Goal: Use online tool/utility: Utilize a website feature to perform a specific function

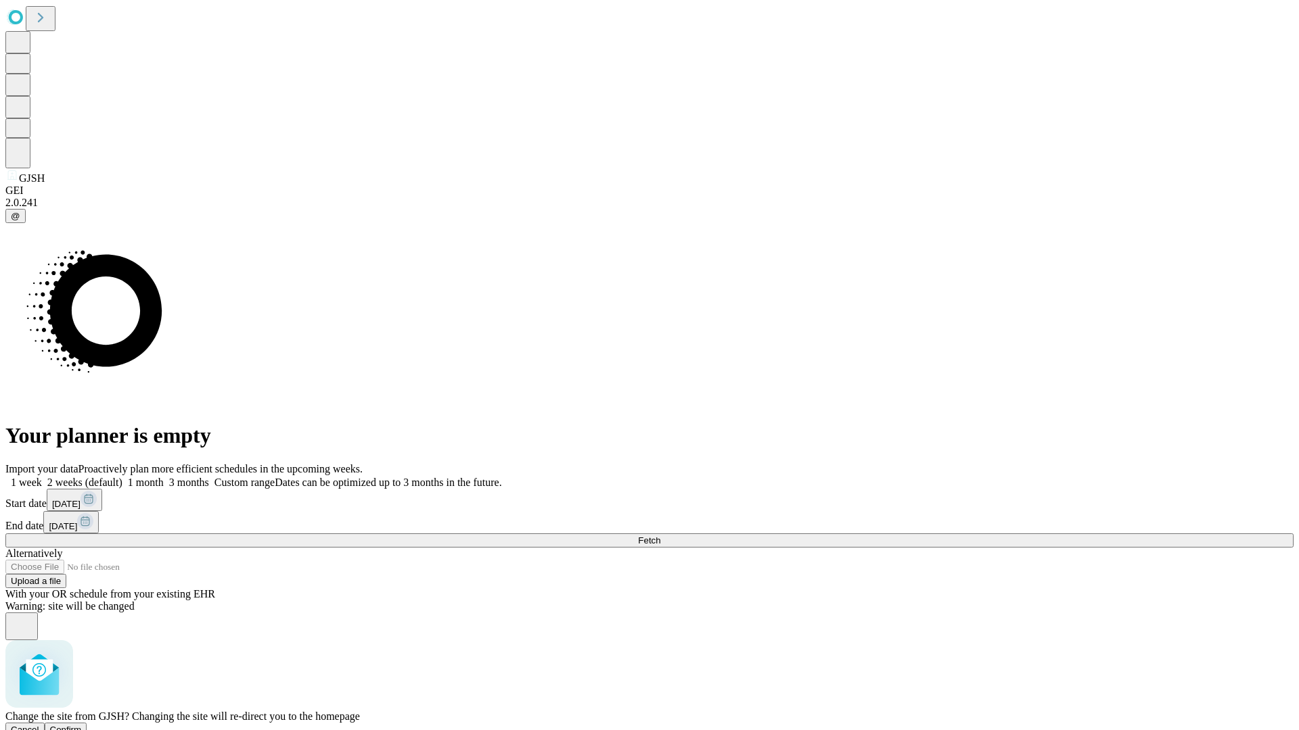
click at [82, 725] on span "Confirm" at bounding box center [66, 730] width 32 height 10
click at [42, 477] on label "1 week" at bounding box center [23, 482] width 37 height 11
click at [660, 536] on span "Fetch" at bounding box center [649, 541] width 22 height 10
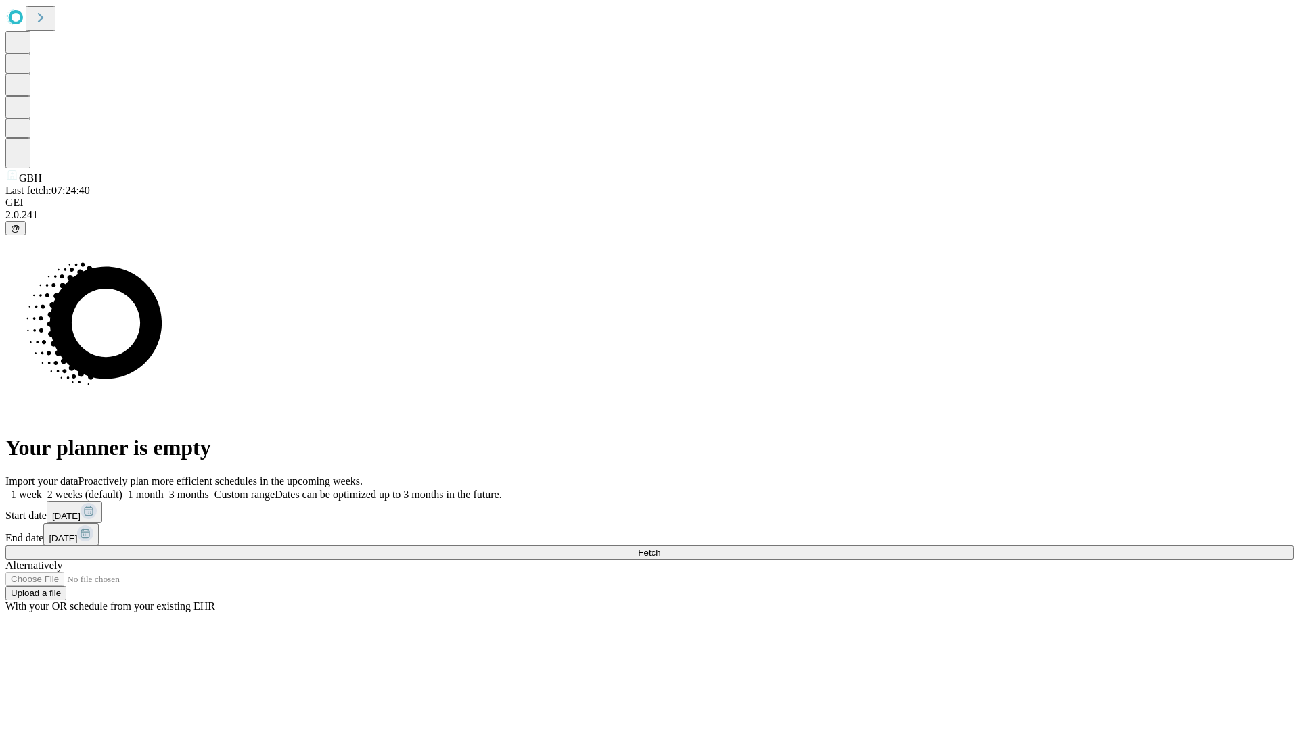
click at [42, 489] on label "1 week" at bounding box center [23, 494] width 37 height 11
click at [660, 548] on span "Fetch" at bounding box center [649, 553] width 22 height 10
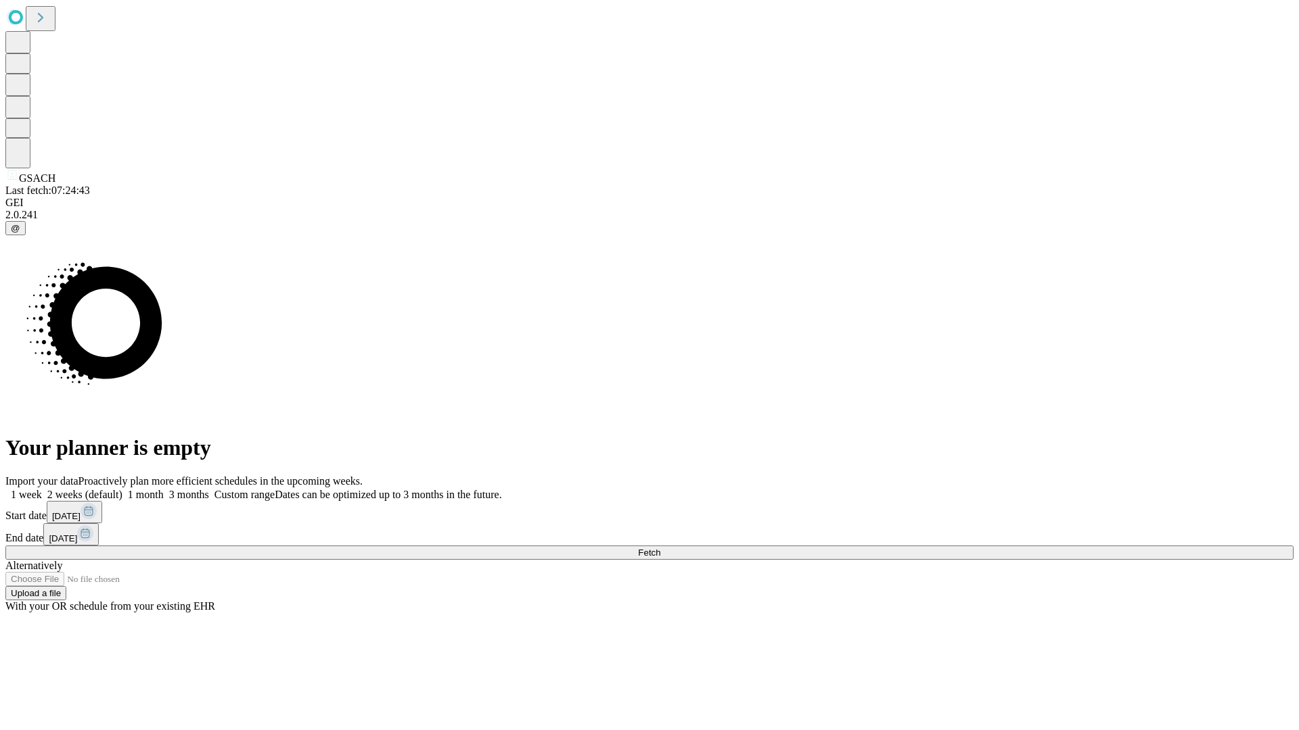
click at [42, 489] on label "1 week" at bounding box center [23, 494] width 37 height 11
click at [660, 548] on span "Fetch" at bounding box center [649, 553] width 22 height 10
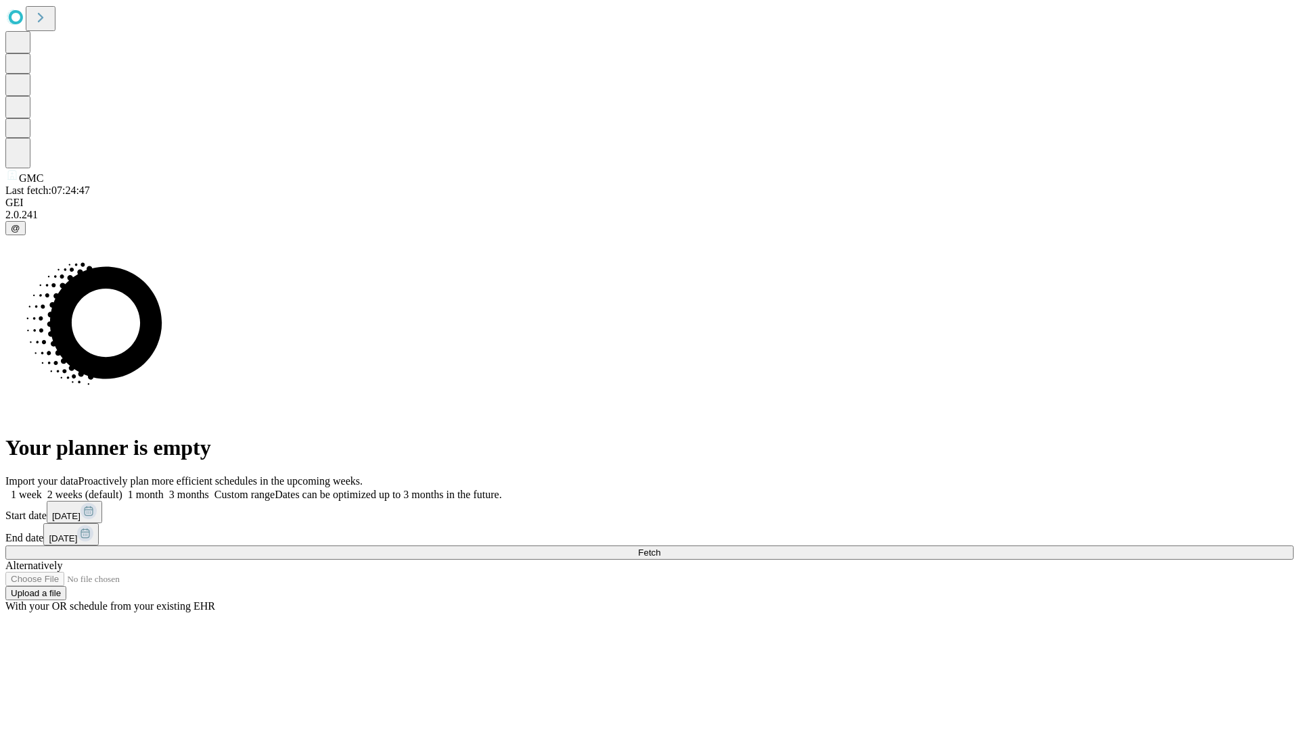
click at [42, 489] on label "1 week" at bounding box center [23, 494] width 37 height 11
click at [660, 548] on span "Fetch" at bounding box center [649, 553] width 22 height 10
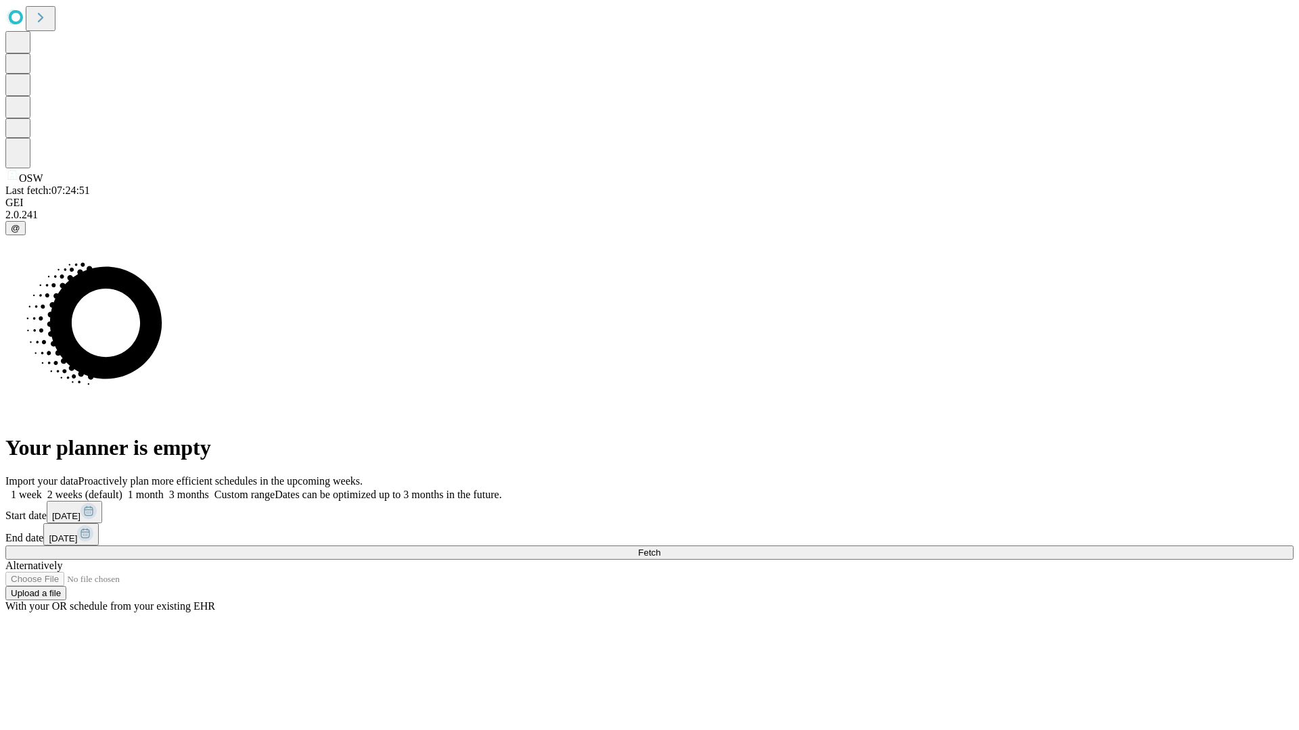
click at [42, 489] on label "1 week" at bounding box center [23, 494] width 37 height 11
click at [660, 548] on span "Fetch" at bounding box center [649, 553] width 22 height 10
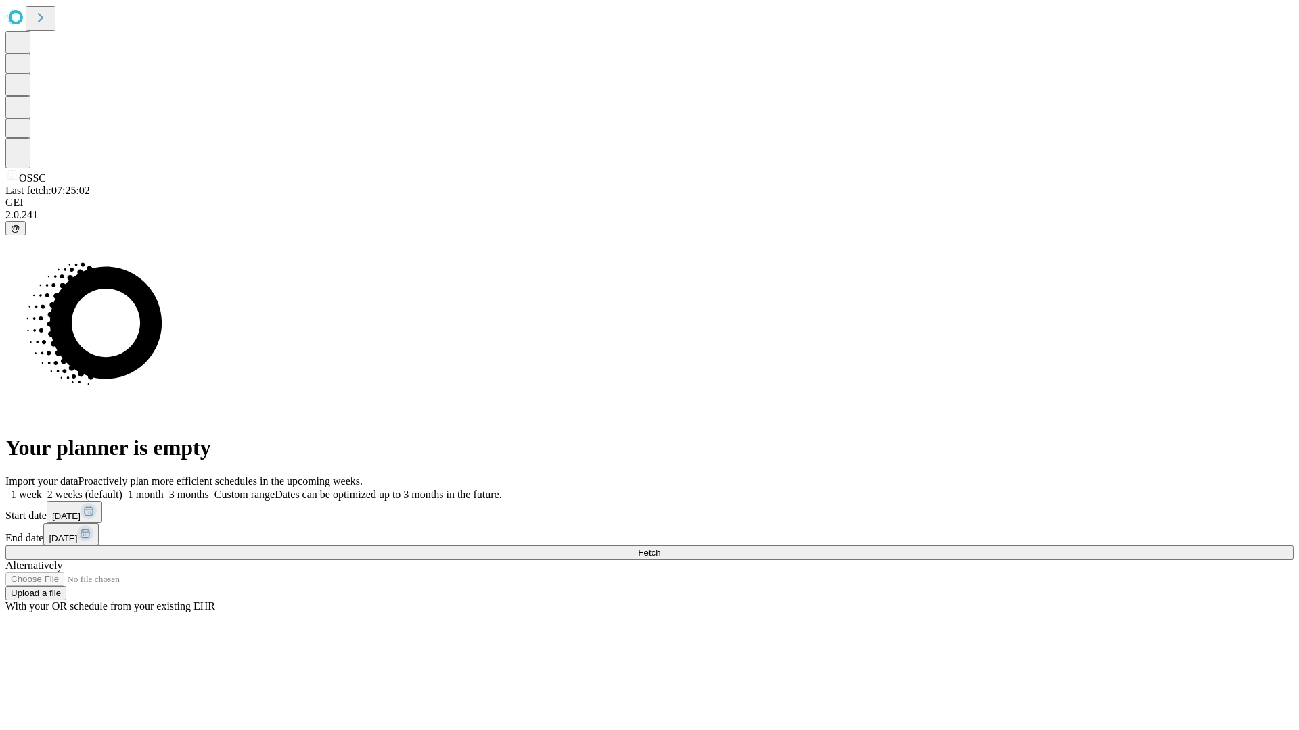
click at [42, 489] on label "1 week" at bounding box center [23, 494] width 37 height 11
click at [660, 548] on span "Fetch" at bounding box center [649, 553] width 22 height 10
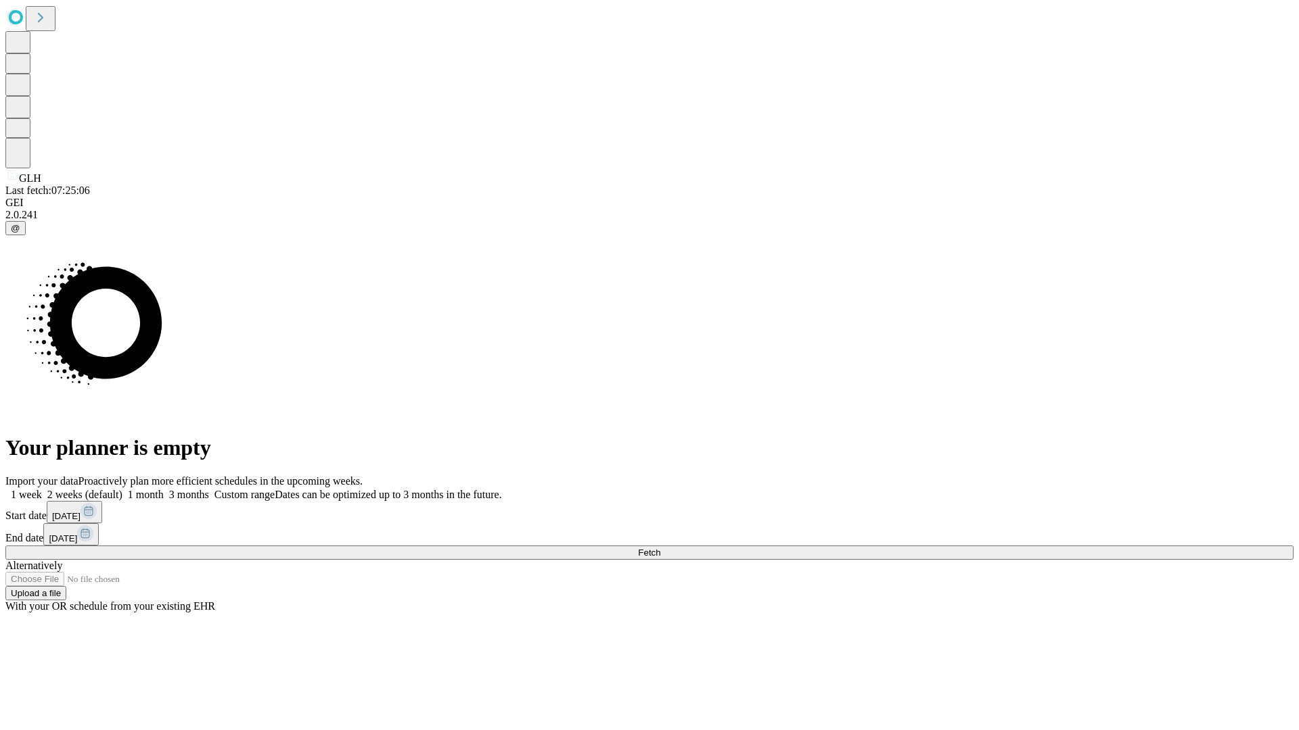
click at [42, 489] on label "1 week" at bounding box center [23, 494] width 37 height 11
click at [660, 548] on span "Fetch" at bounding box center [649, 553] width 22 height 10
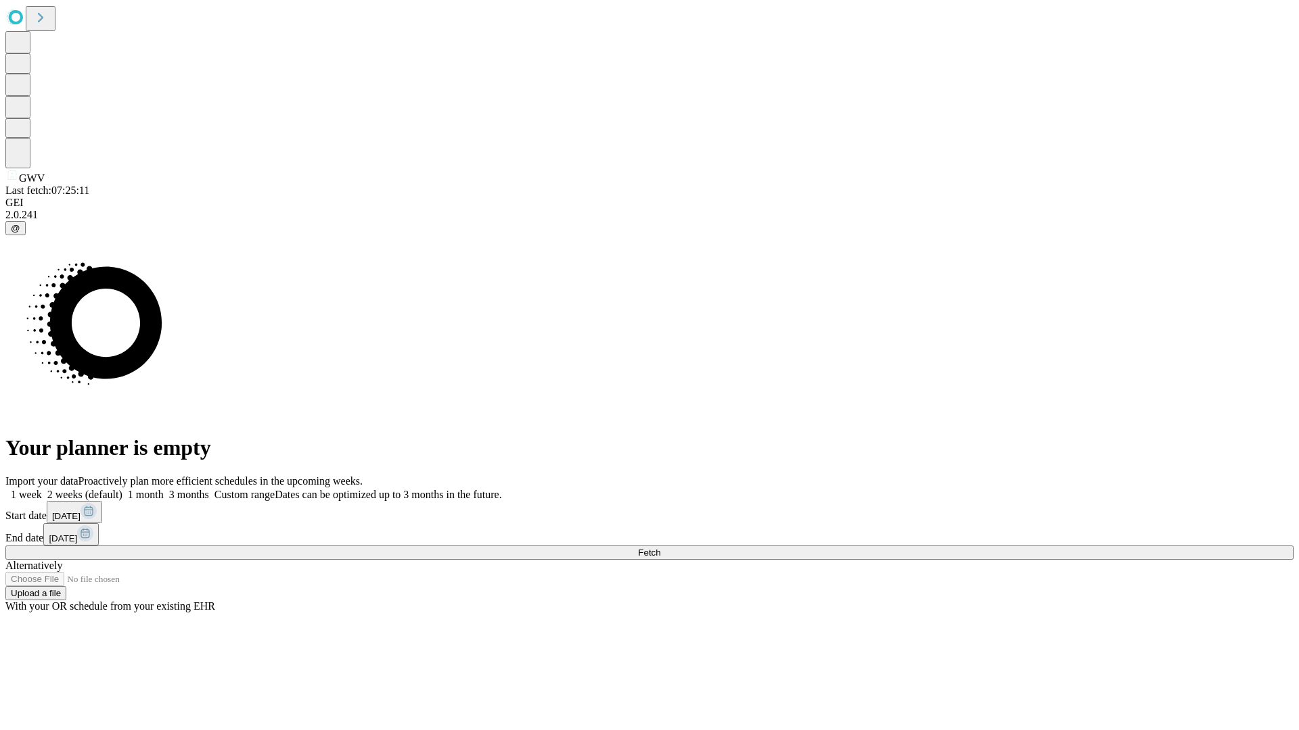
click at [42, 489] on label "1 week" at bounding box center [23, 494] width 37 height 11
click at [660, 548] on span "Fetch" at bounding box center [649, 553] width 22 height 10
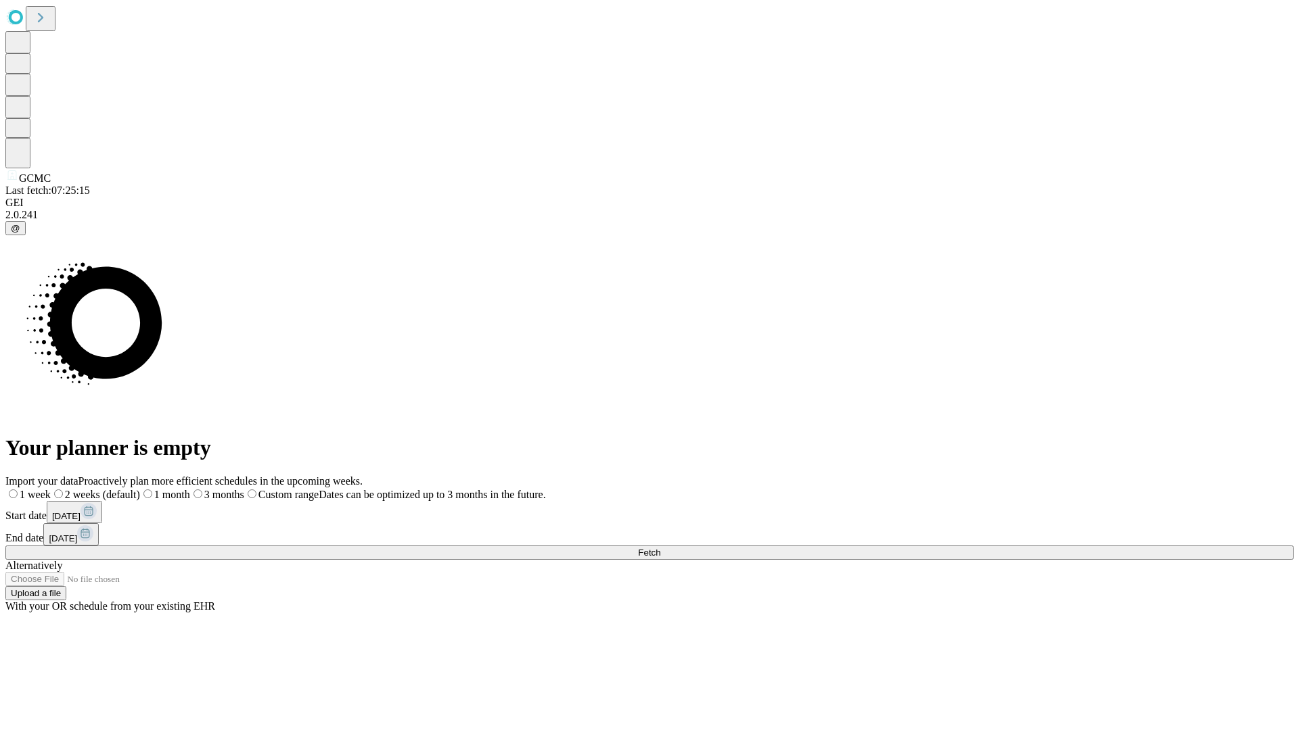
click at [660, 548] on span "Fetch" at bounding box center [649, 553] width 22 height 10
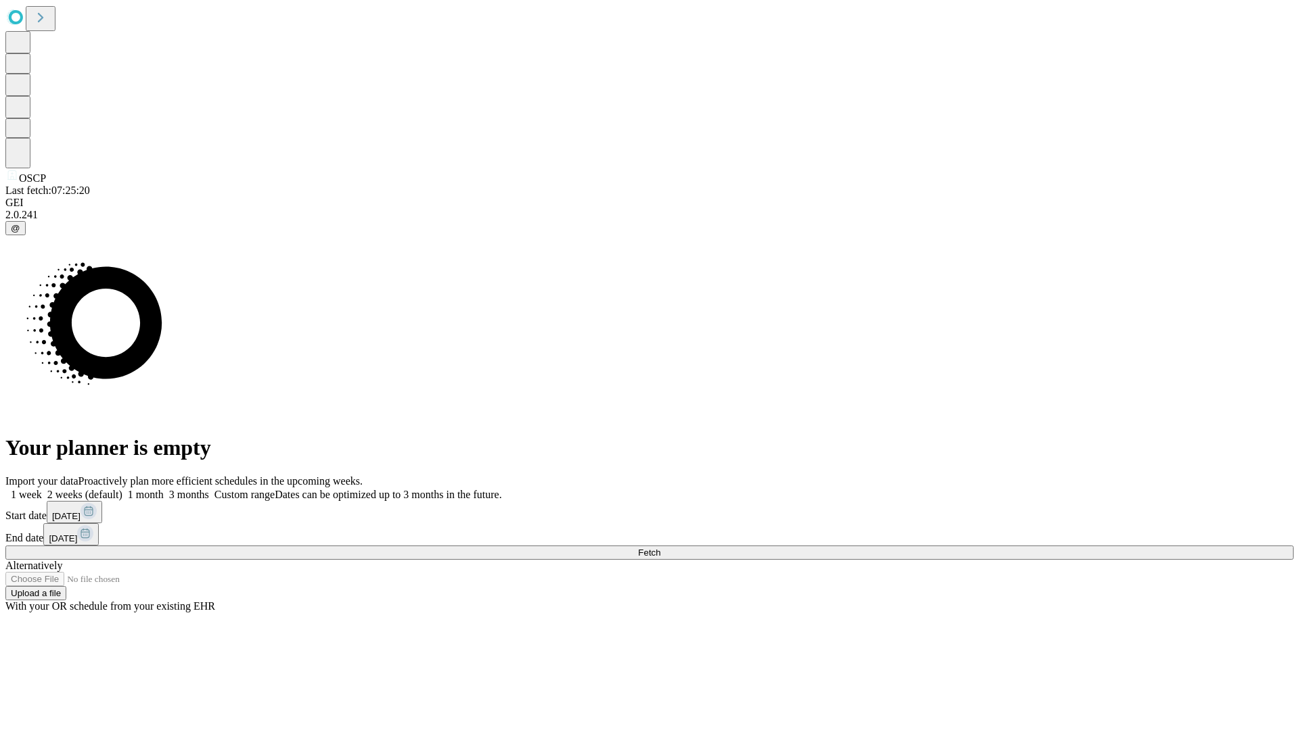
click at [42, 489] on label "1 week" at bounding box center [23, 494] width 37 height 11
click at [660, 548] on span "Fetch" at bounding box center [649, 553] width 22 height 10
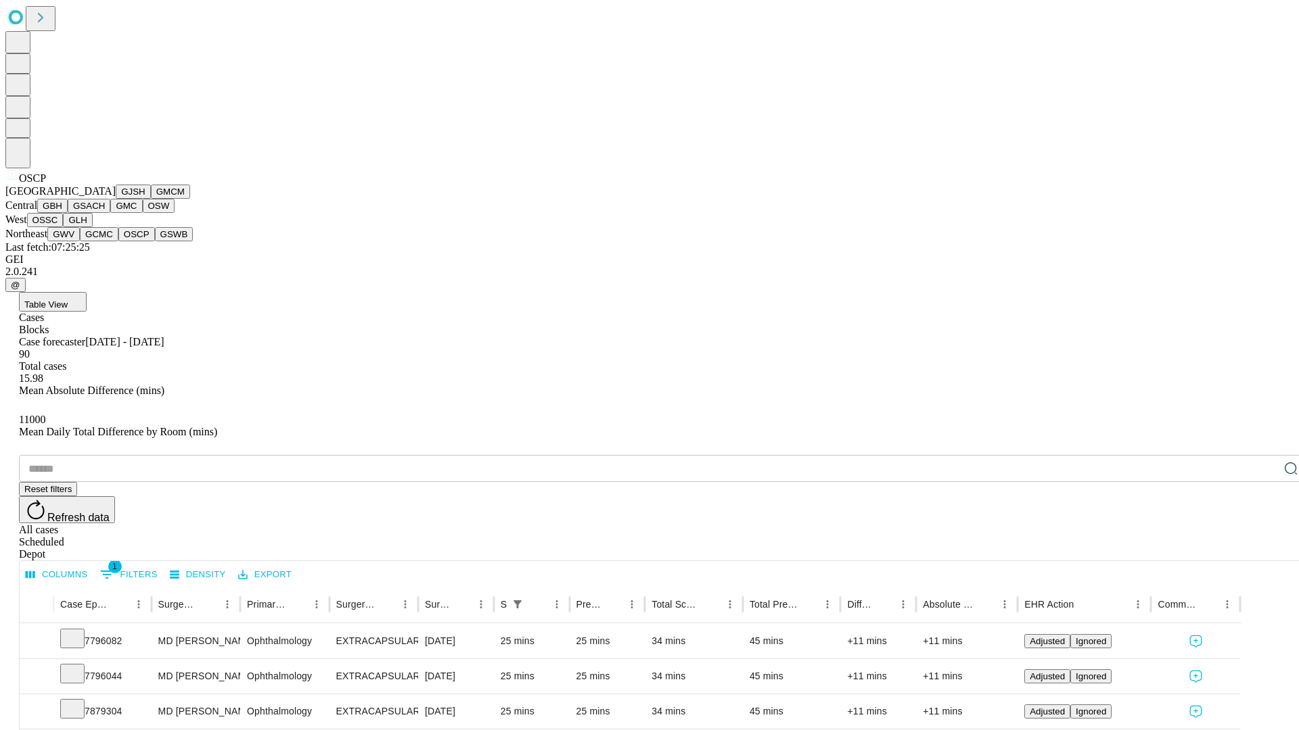
click at [155, 241] on button "GSWB" at bounding box center [174, 234] width 39 height 14
